Goal: Answer question/provide support

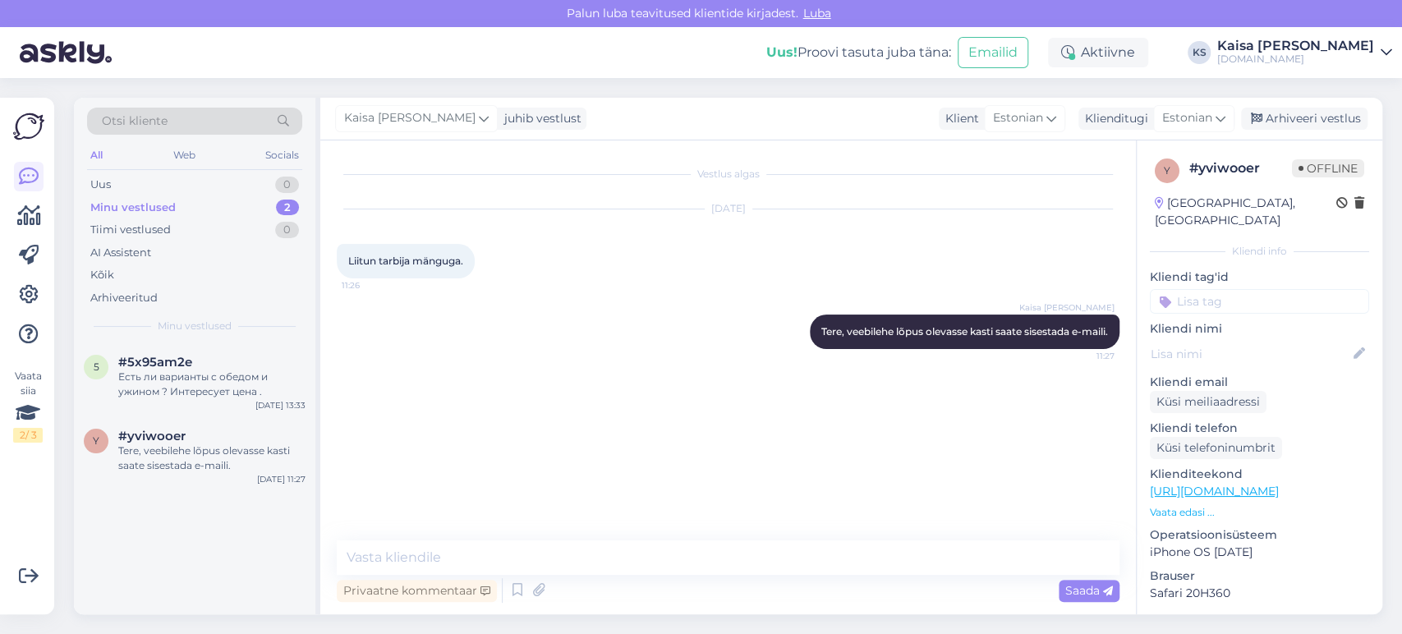
click at [215, 379] on div "Есть ли варианты с обедом и ужином ? Интересует цена ." at bounding box center [211, 385] width 187 height 30
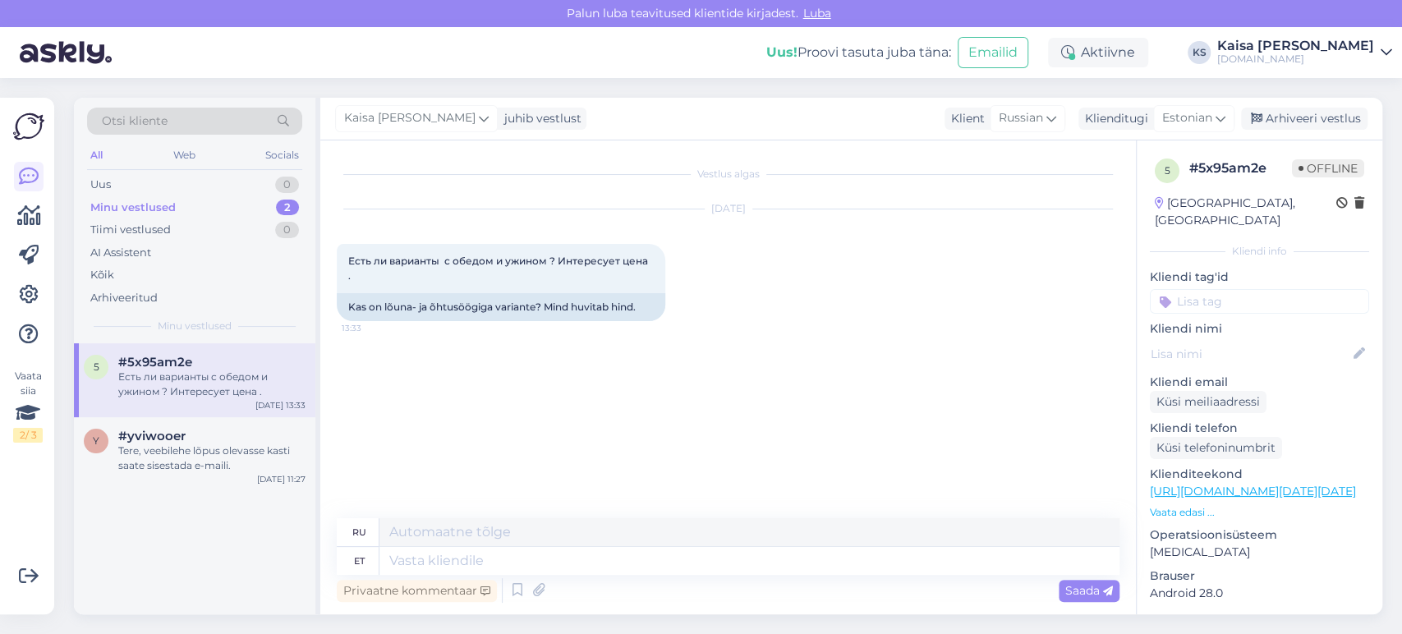
click at [1197, 485] on div "Klienditeekond [URL][DOMAIN_NAME][DATE][DATE] Vaata edasi ..." at bounding box center [1259, 493] width 219 height 54
click at [1193, 505] on p "Vaata edasi ..." at bounding box center [1259, 512] width 219 height 15
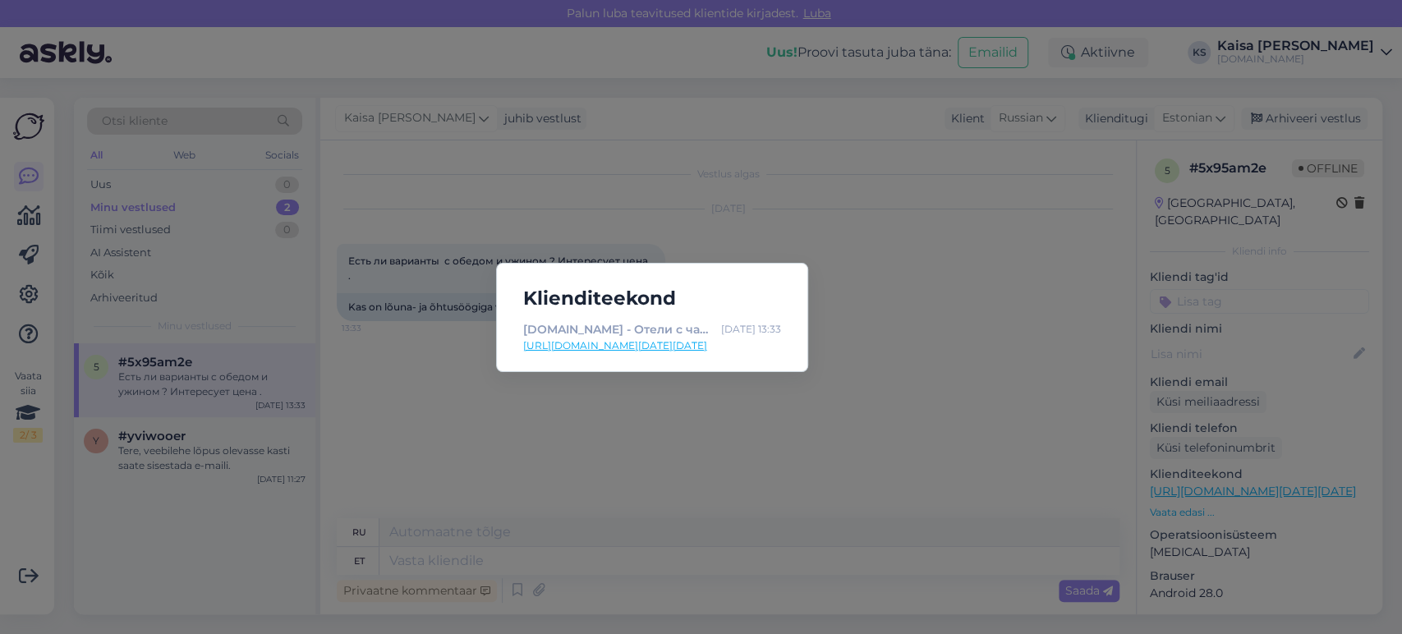
click at [736, 346] on link "[URL][DOMAIN_NAME][DATE][DATE]" at bounding box center [652, 345] width 258 height 15
click at [596, 561] on div "Klienditeekond [DOMAIN_NAME] - Отели с чарующими дополнениями [DATE] 13:33 [URL…" at bounding box center [701, 317] width 1402 height 634
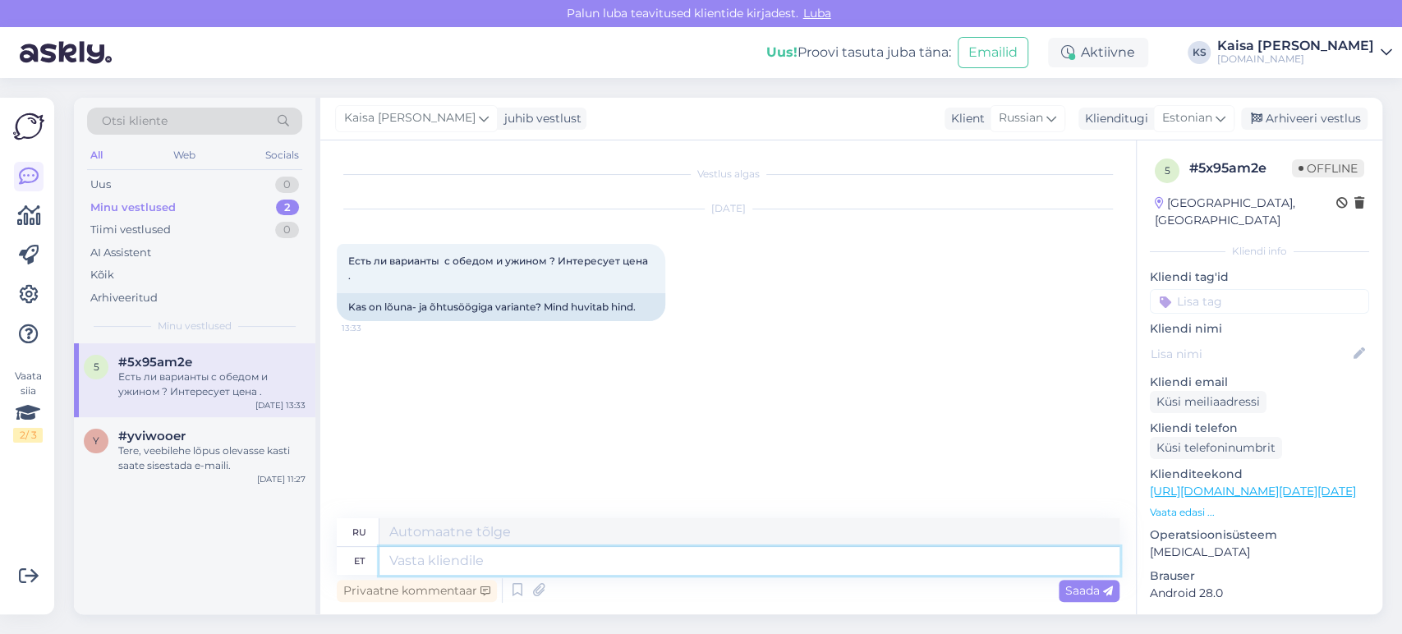
click at [595, 561] on textarea at bounding box center [749, 561] width 740 height 28
type textarea "Tere,"
type textarea "Привет,"
type textarea "Tere, täpemat inf"
type textarea "Привет, точнее"
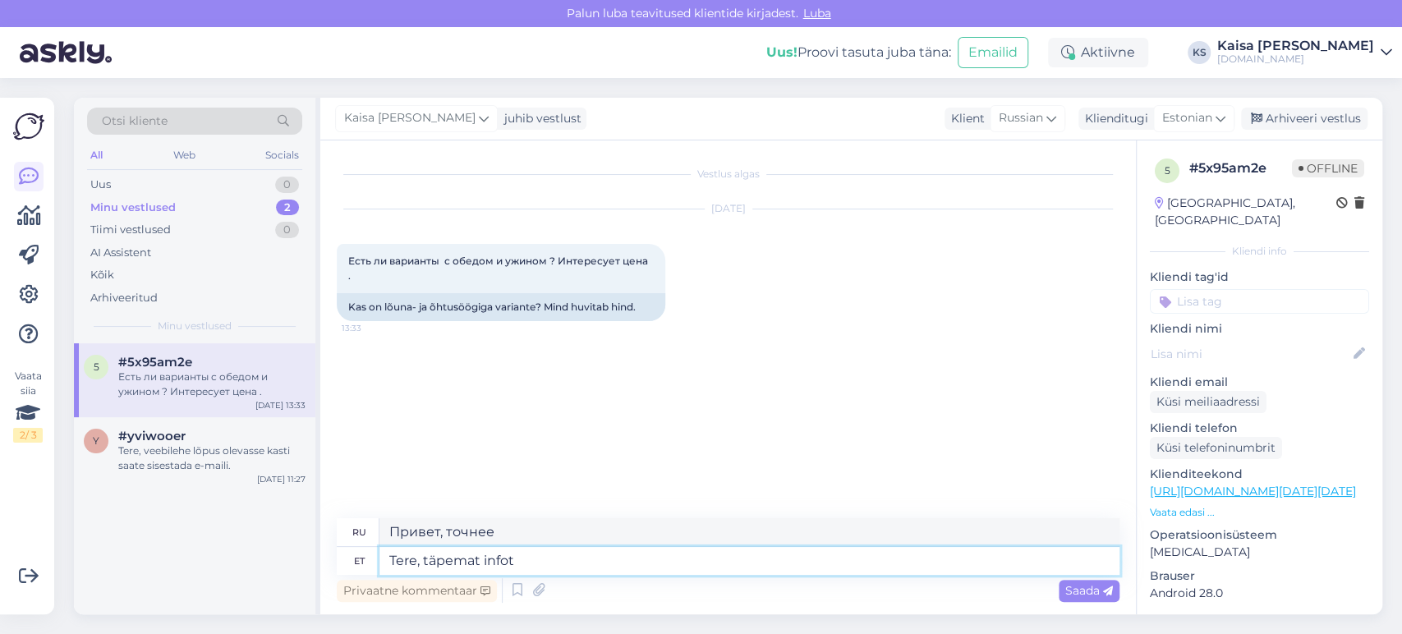
type textarea "Tere, täpemat infot s"
type textarea "Здравствуйте, больше информации"
type textarea "Tere, täpemat infot saate si"
type textarea "Здравствуйте, вы можете получить более подробную информацию"
paste textarea "[URL][DOMAIN_NAME]"
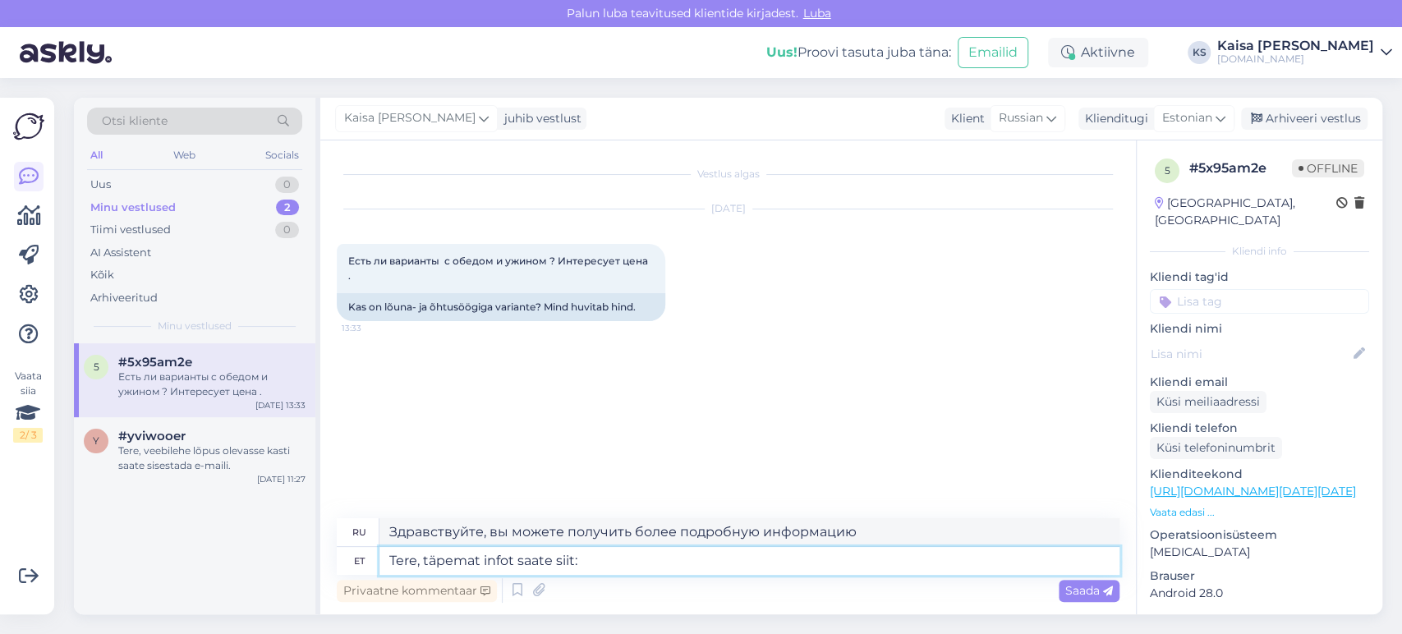
type textarea "Tere, täpemat infot saate siit: [URL][DOMAIN_NAME]"
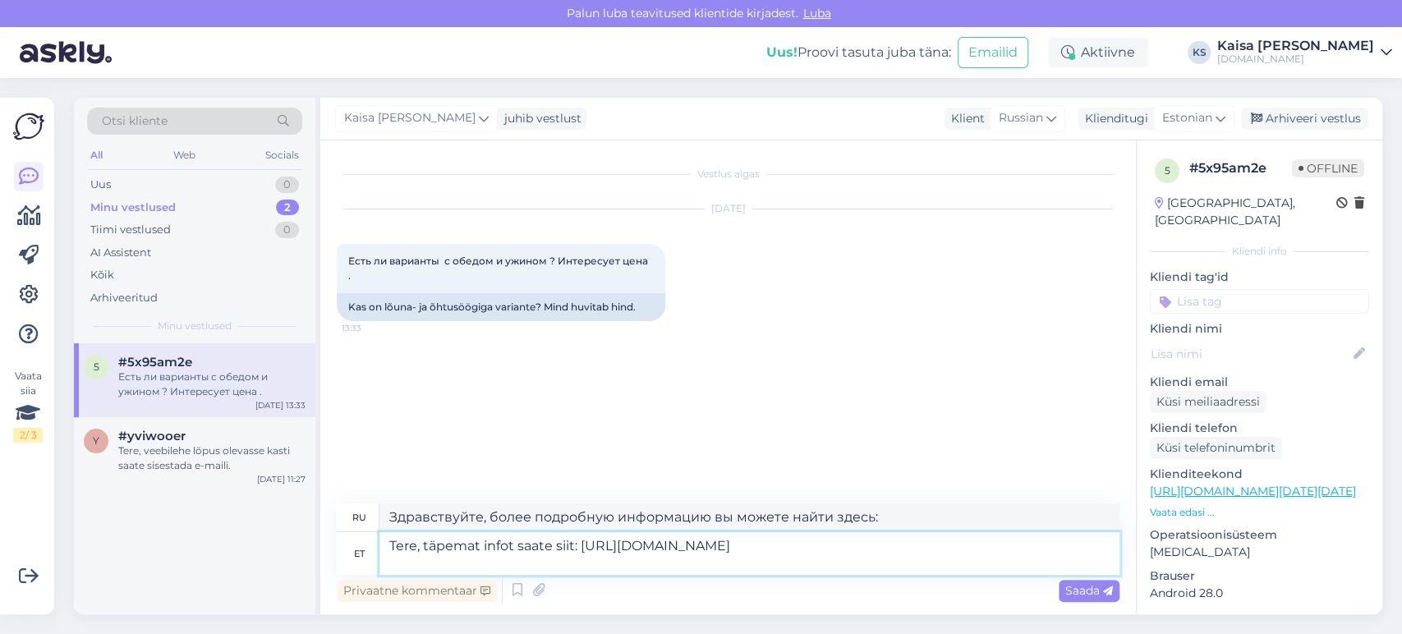
type textarea "Здравствуйте, более подробную информацию вы можете найти здесь: [URL][DOMAIN_NA…"
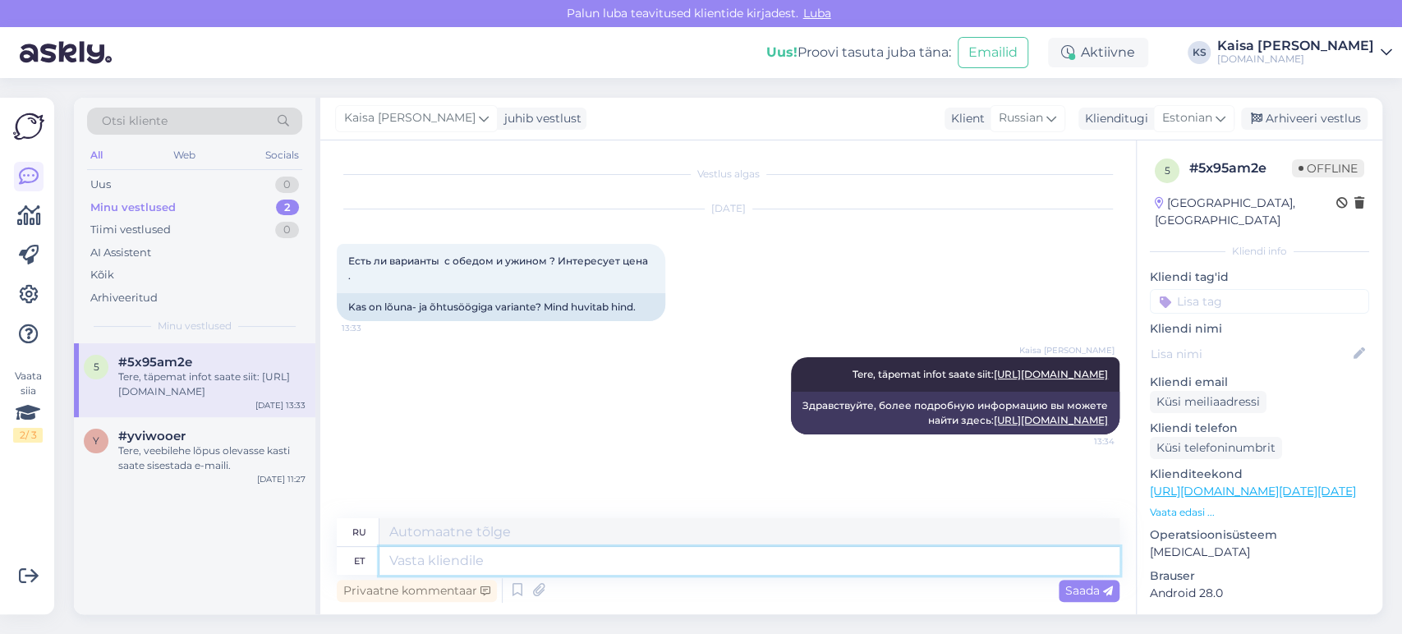
scroll to position [7, 0]
click at [168, 465] on div "Tere, veebilehe lõpus olevasse kasti saate sisestada e-maili." at bounding box center [211, 458] width 187 height 30
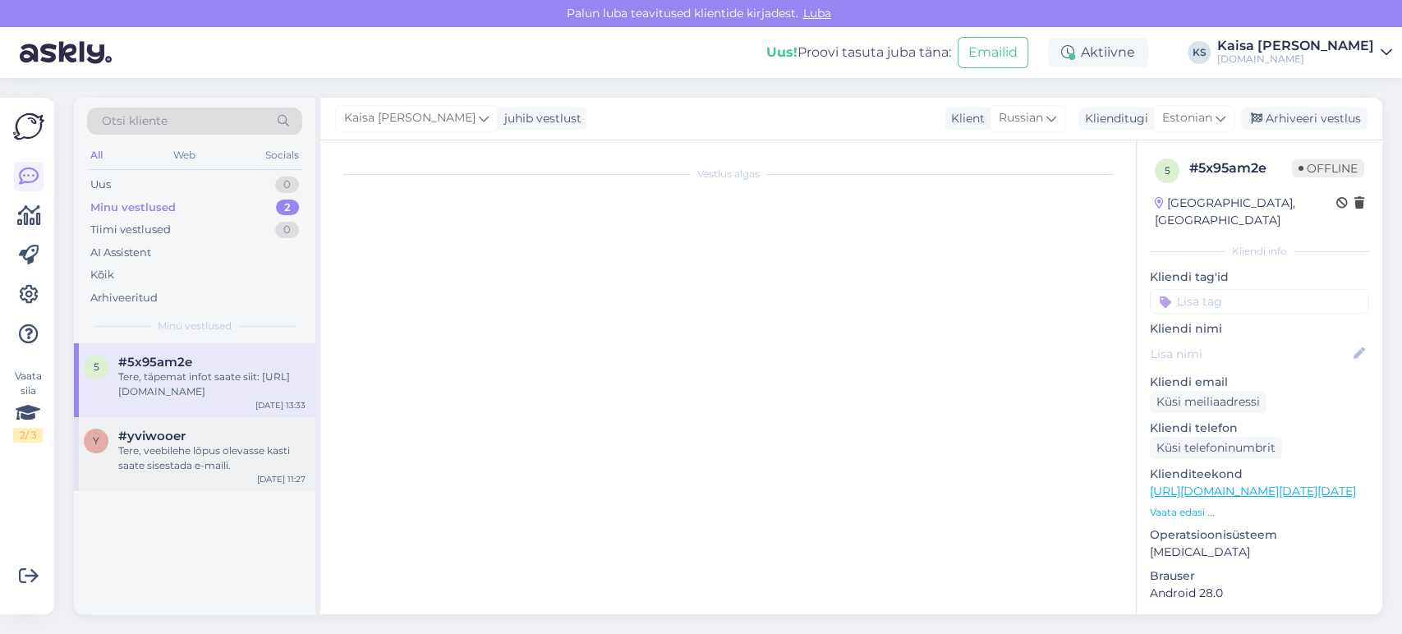
scroll to position [0, 0]
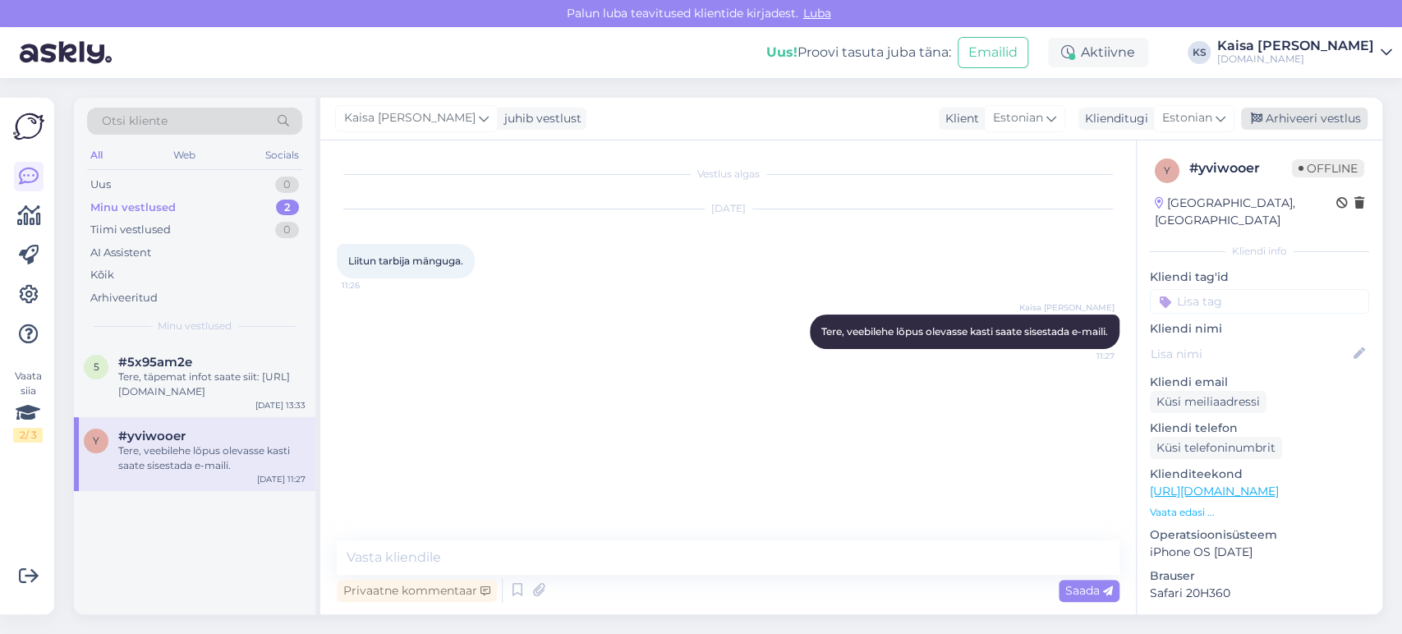
click at [1321, 121] on div "Arhiveeri vestlus" at bounding box center [1304, 119] width 126 height 22
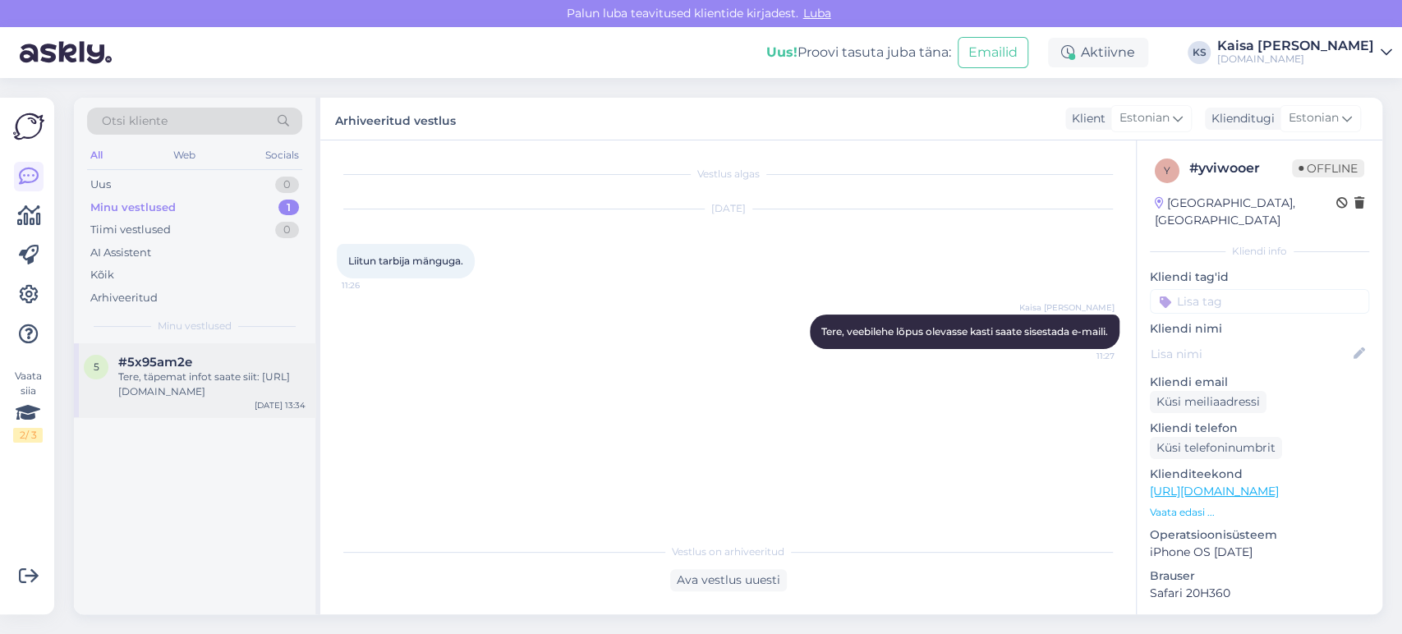
click at [239, 372] on div "Tere, täpemat infot saate siit: [URL][DOMAIN_NAME]" at bounding box center [211, 385] width 187 height 30
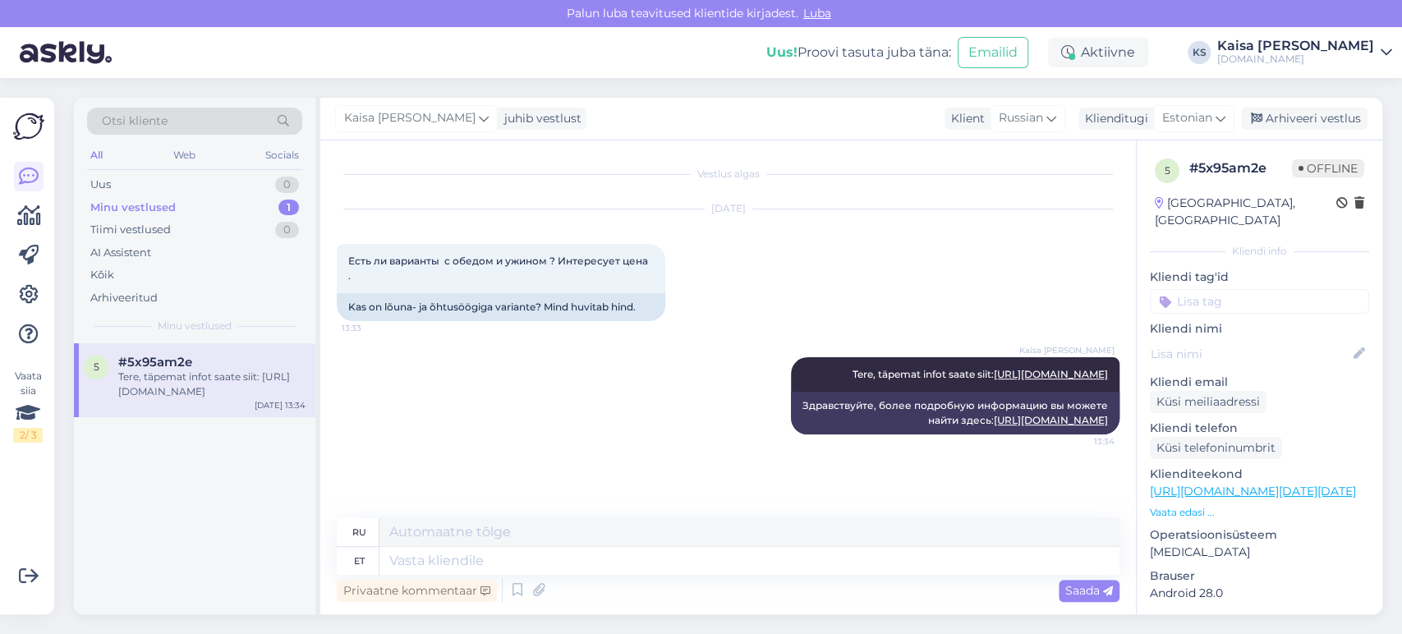
scroll to position [7, 0]
click at [1303, 122] on div "Arhiveeri vestlus" at bounding box center [1304, 119] width 126 height 22
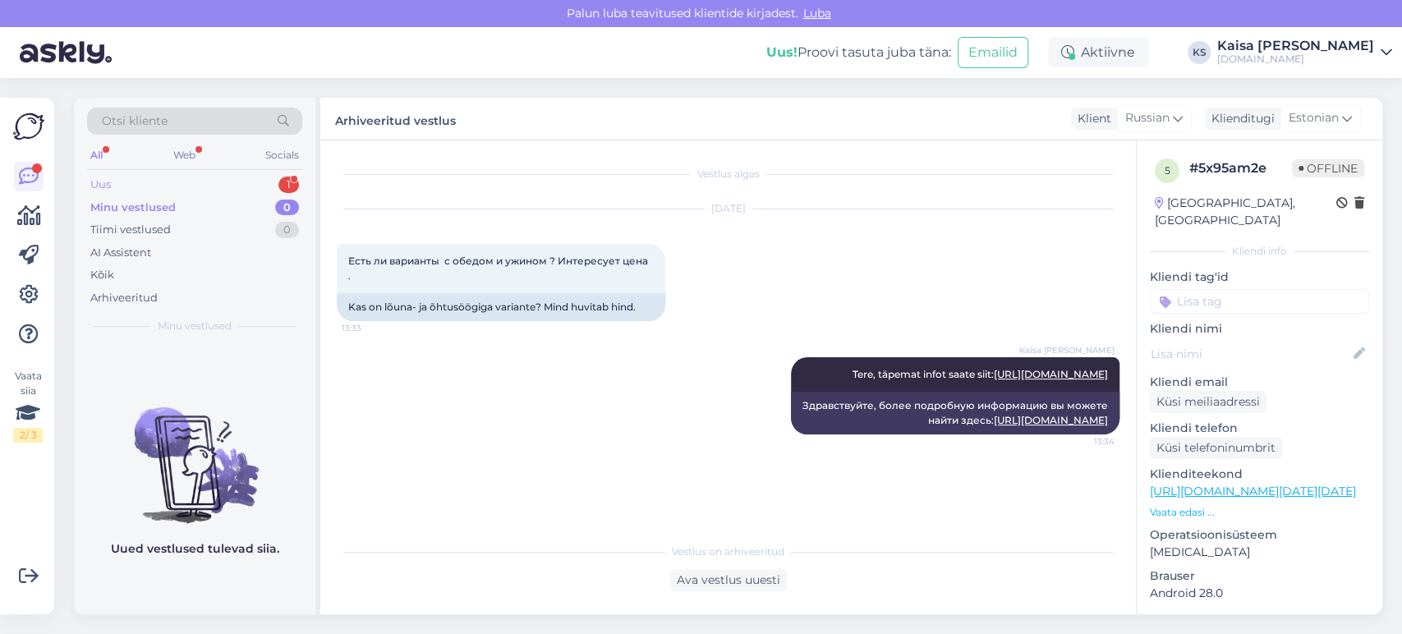
click at [259, 180] on div "Uus 1" at bounding box center [194, 184] width 215 height 23
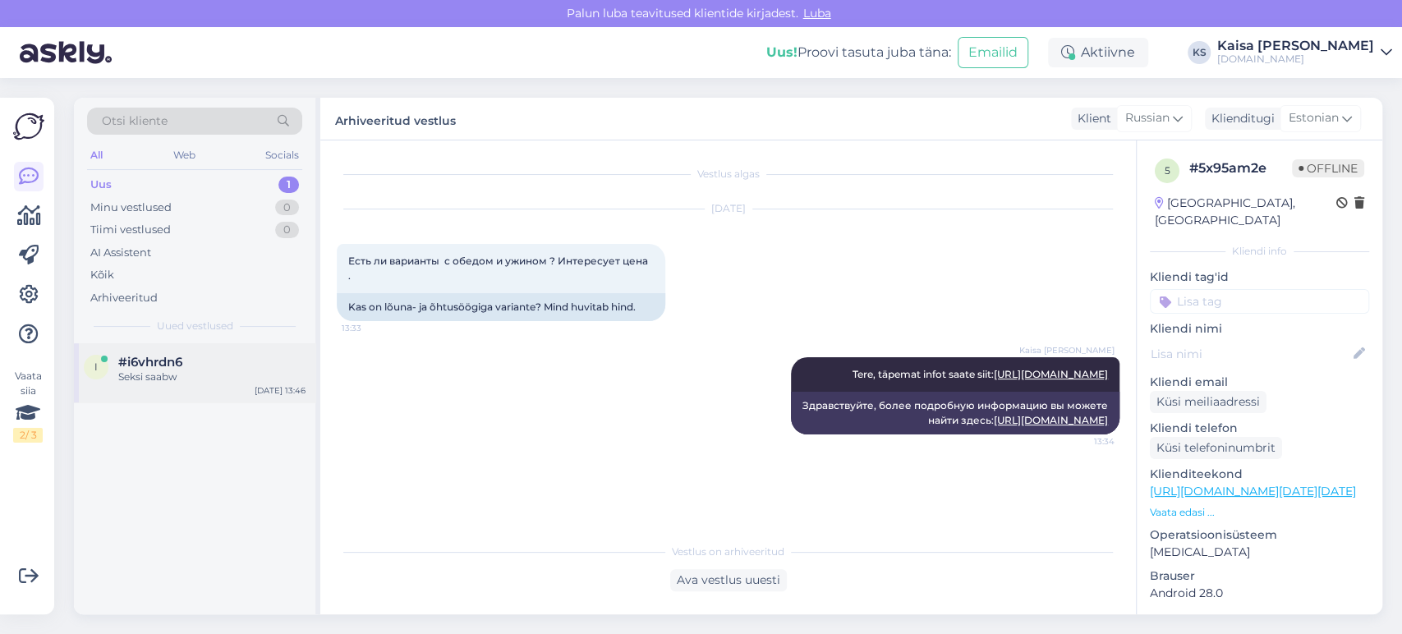
click at [193, 356] on div "#i6vhrdn6" at bounding box center [211, 362] width 187 height 15
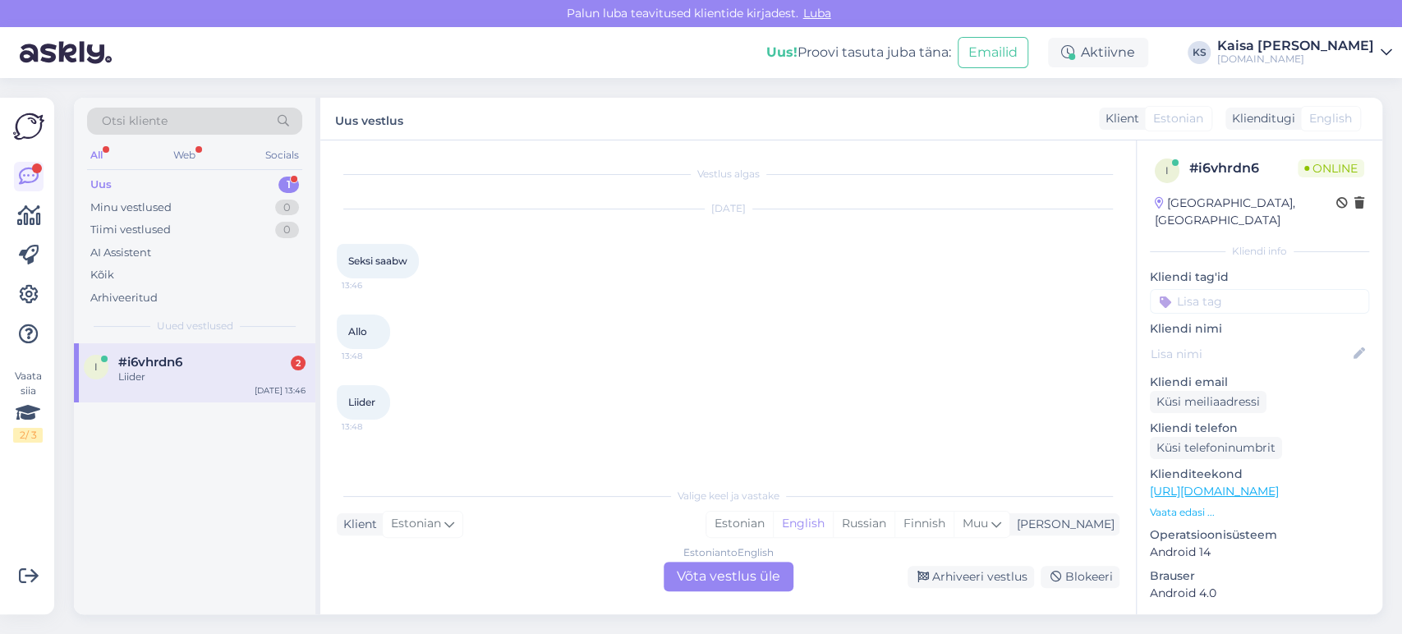
click at [1185, 505] on p "Vaata edasi ..." at bounding box center [1259, 512] width 219 height 15
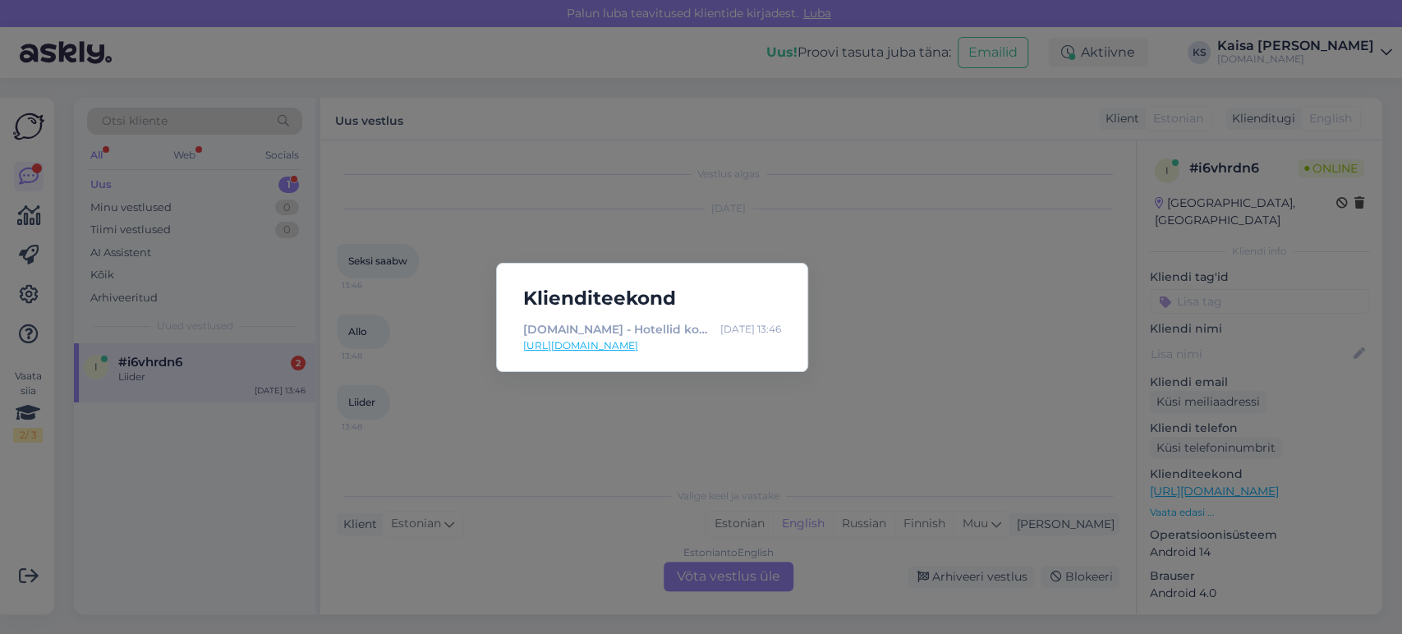
click at [954, 353] on div "Klienditeekond [DOMAIN_NAME] - Hotellid koos võluvate lisavõimalustega [DATE] 1…" at bounding box center [701, 317] width 1402 height 634
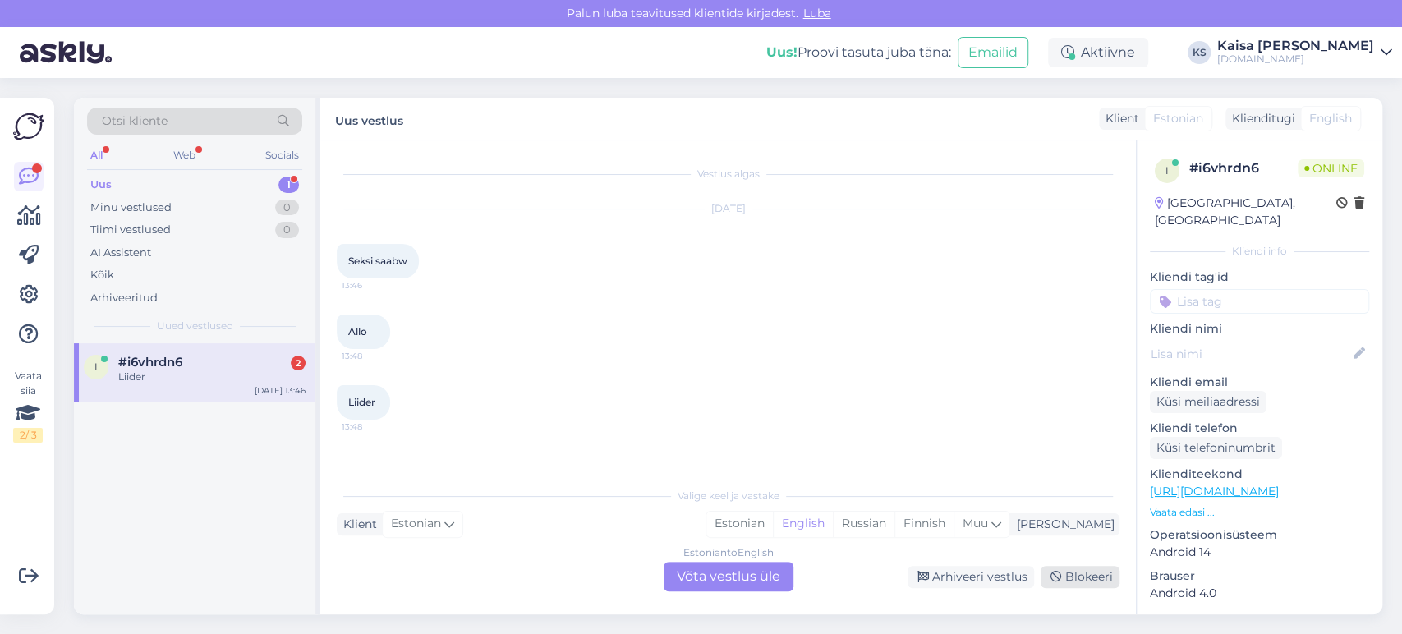
click at [1087, 574] on div "Blokeeri" at bounding box center [1080, 577] width 79 height 22
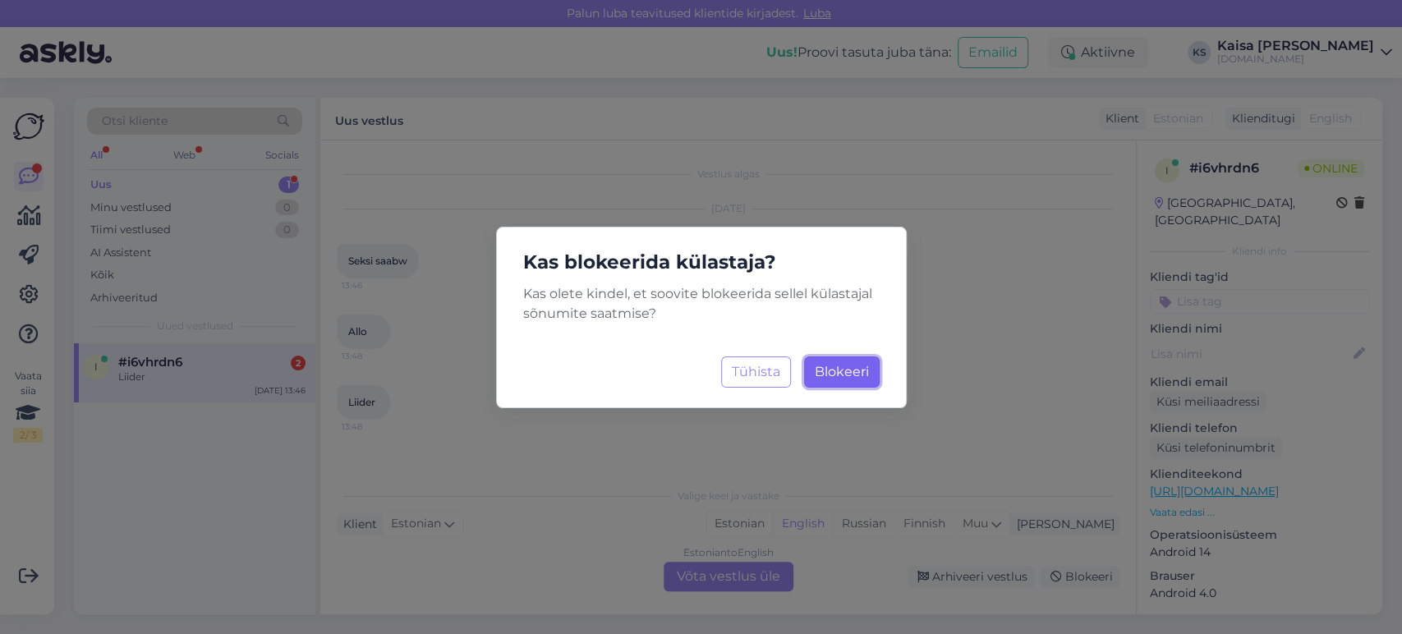
click at [860, 370] on span "Blokeeri" at bounding box center [842, 372] width 54 height 16
